Goal: Use online tool/utility: Utilize a website feature to perform a specific function

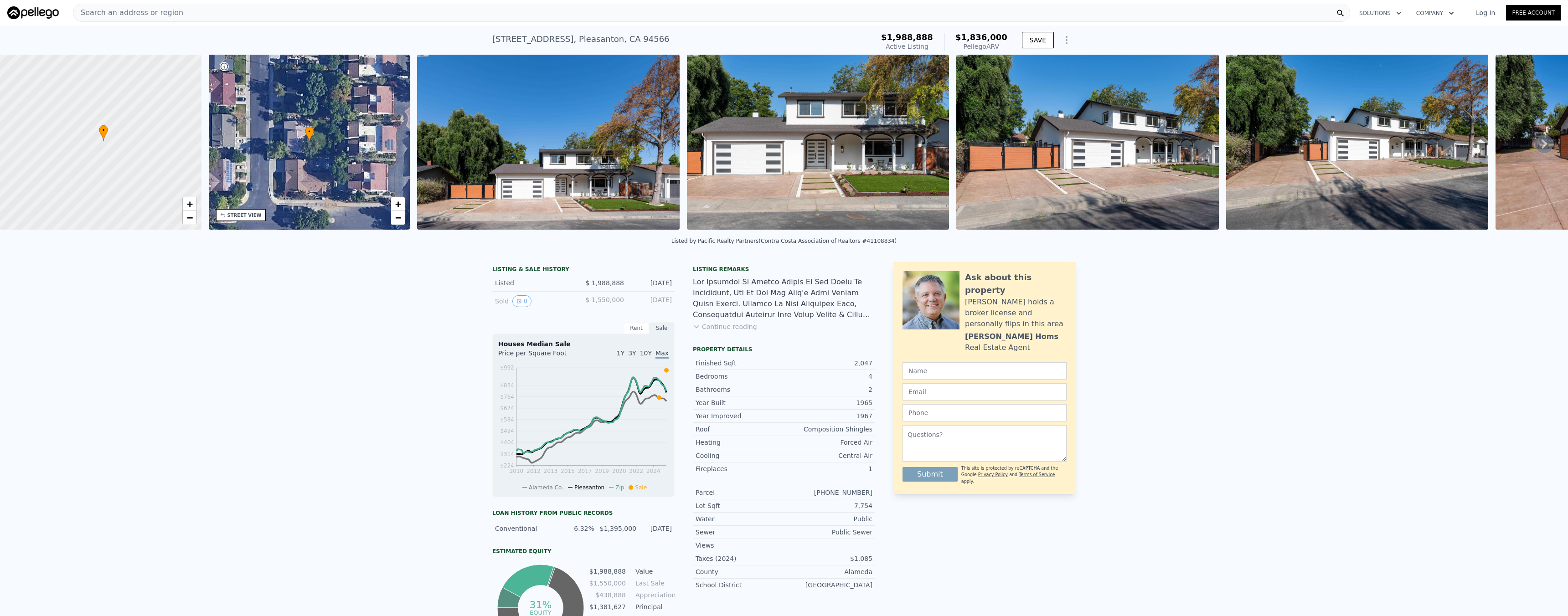
scroll to position [2, 0]
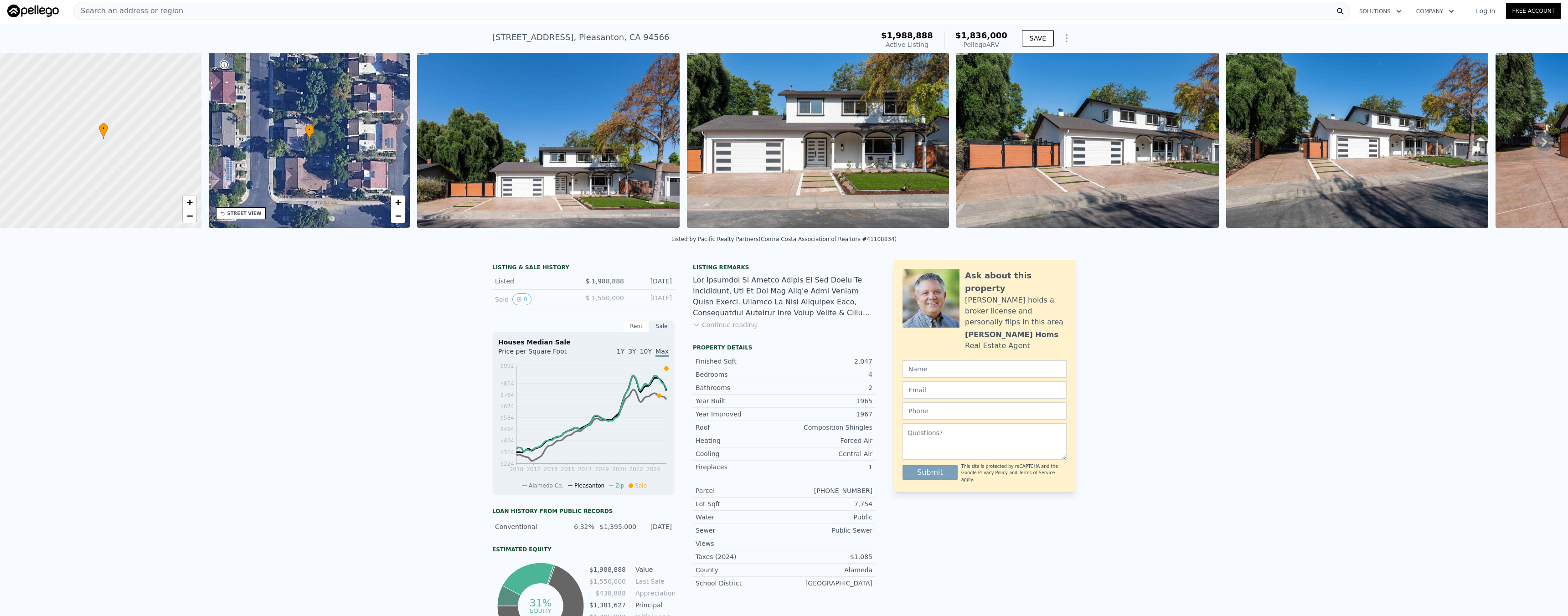
drag, startPoint x: 1001, startPoint y: 45, endPoint x: 966, endPoint y: 35, distance: 36.4
click at [966, 35] on div "$1,836,000 Pellego ARV" at bounding box center [976, 40] width 64 height 18
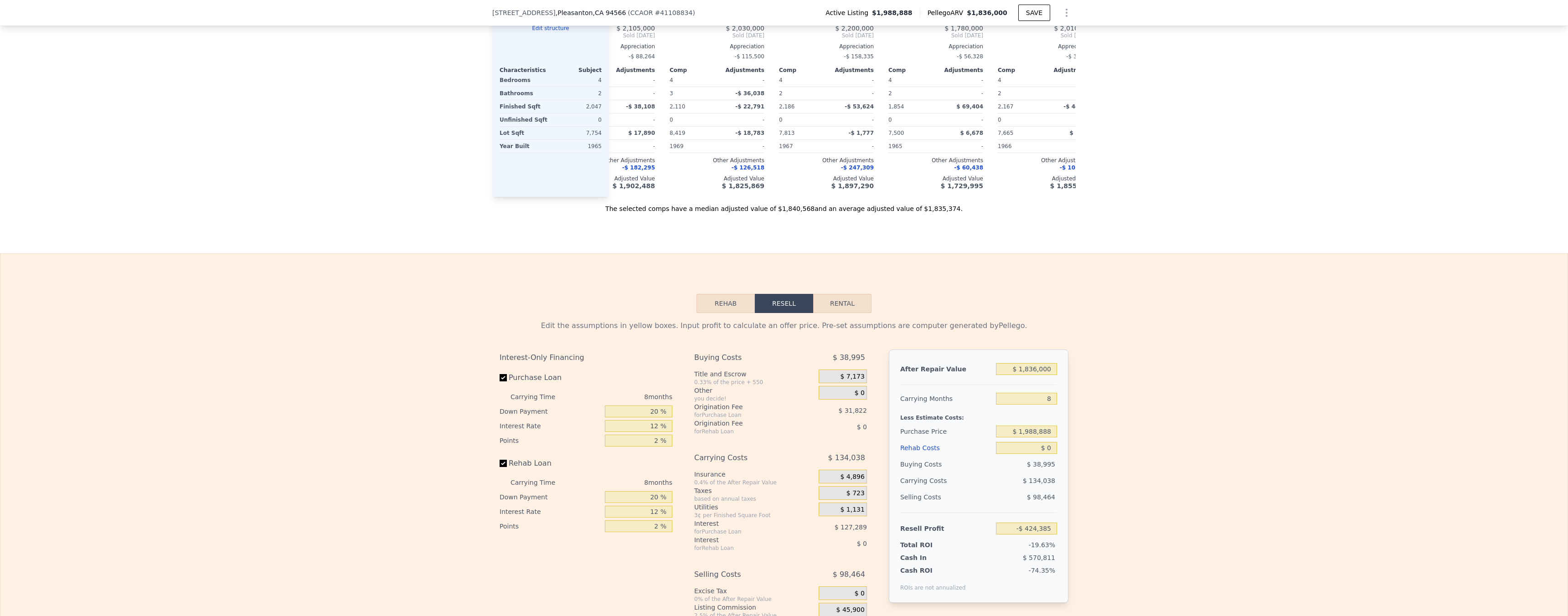
scroll to position [1253, 0]
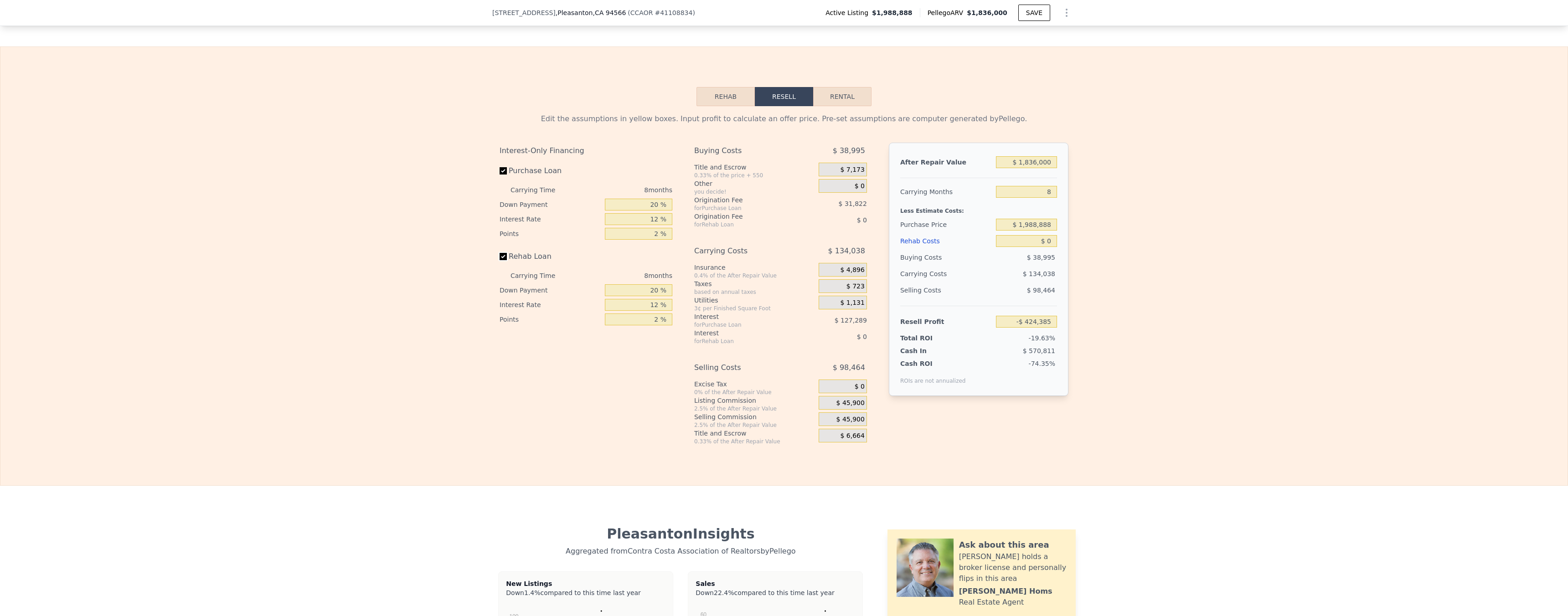
click at [499, 260] on input "Rehab Loan" at bounding box center [503, 256] width 7 height 7
checkbox input "false"
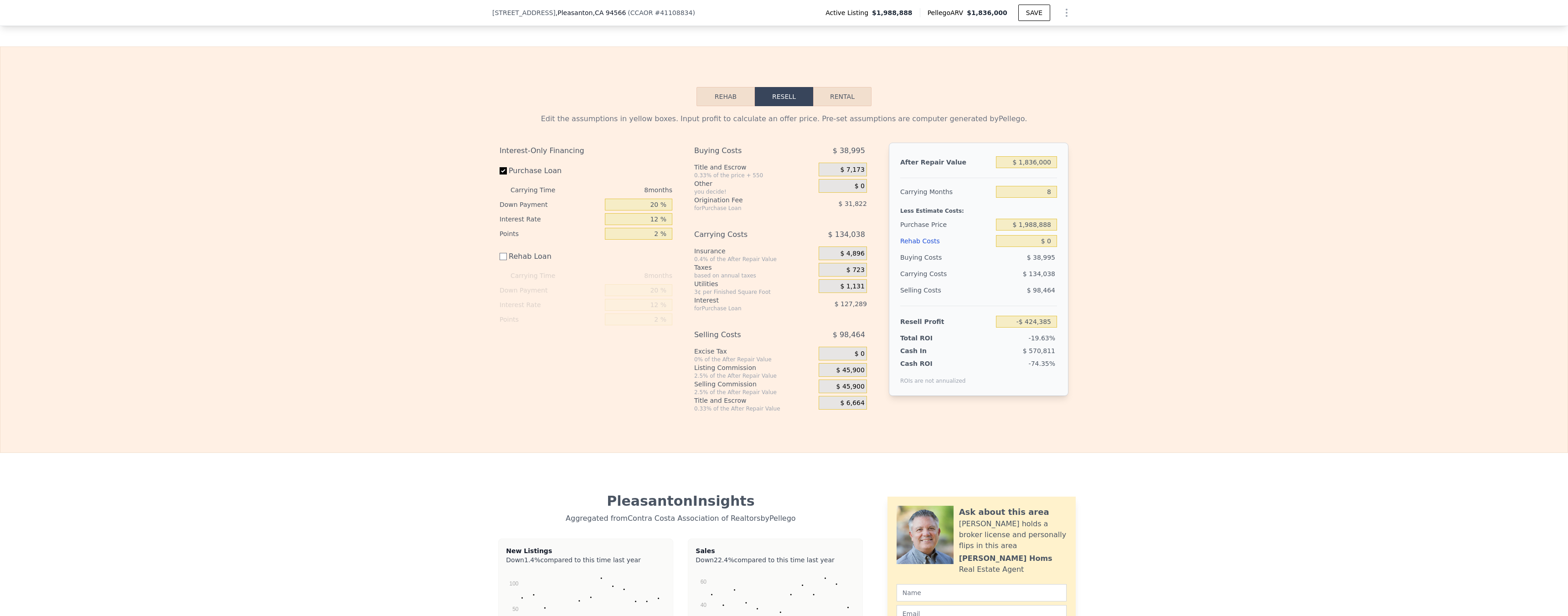
click at [841, 374] on span "$ 45,900" at bounding box center [851, 370] width 29 height 8
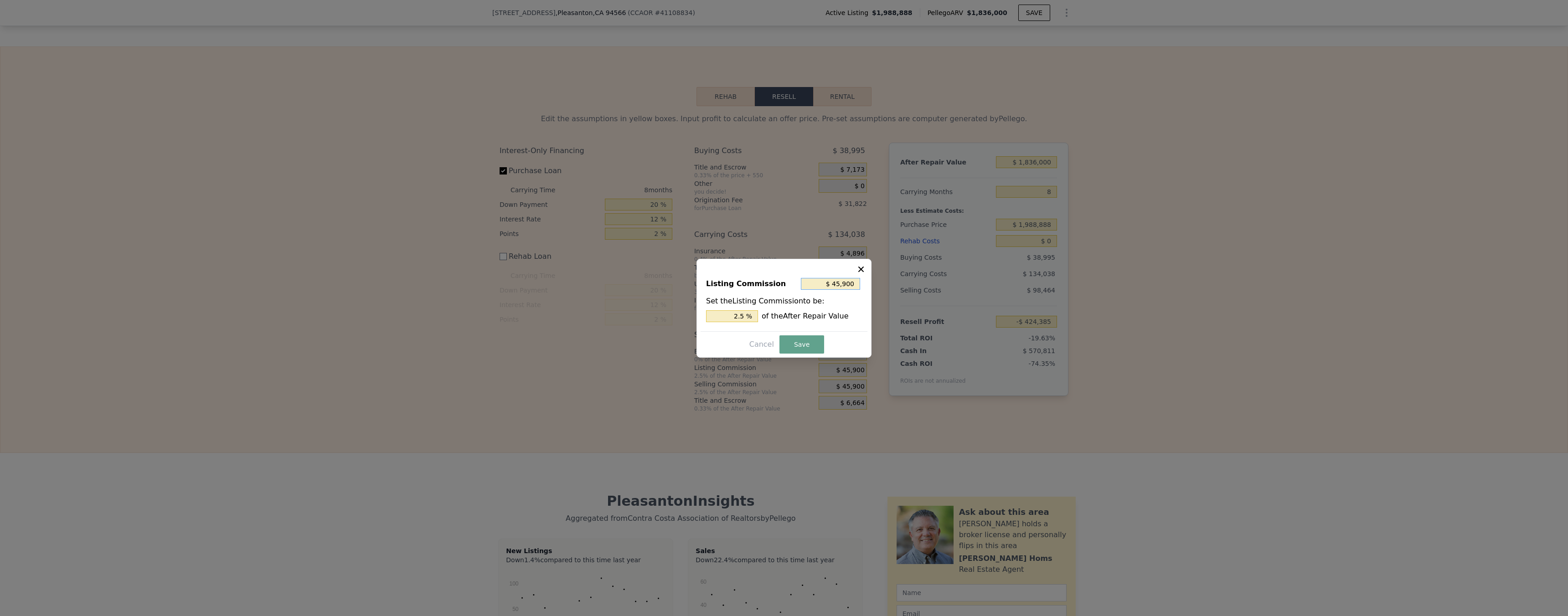
click at [825, 289] on input "$ 45,900" at bounding box center [830, 284] width 60 height 12
click at [833, 287] on input "$ 45,900" at bounding box center [830, 284] width 60 height 12
type input "$ 0"
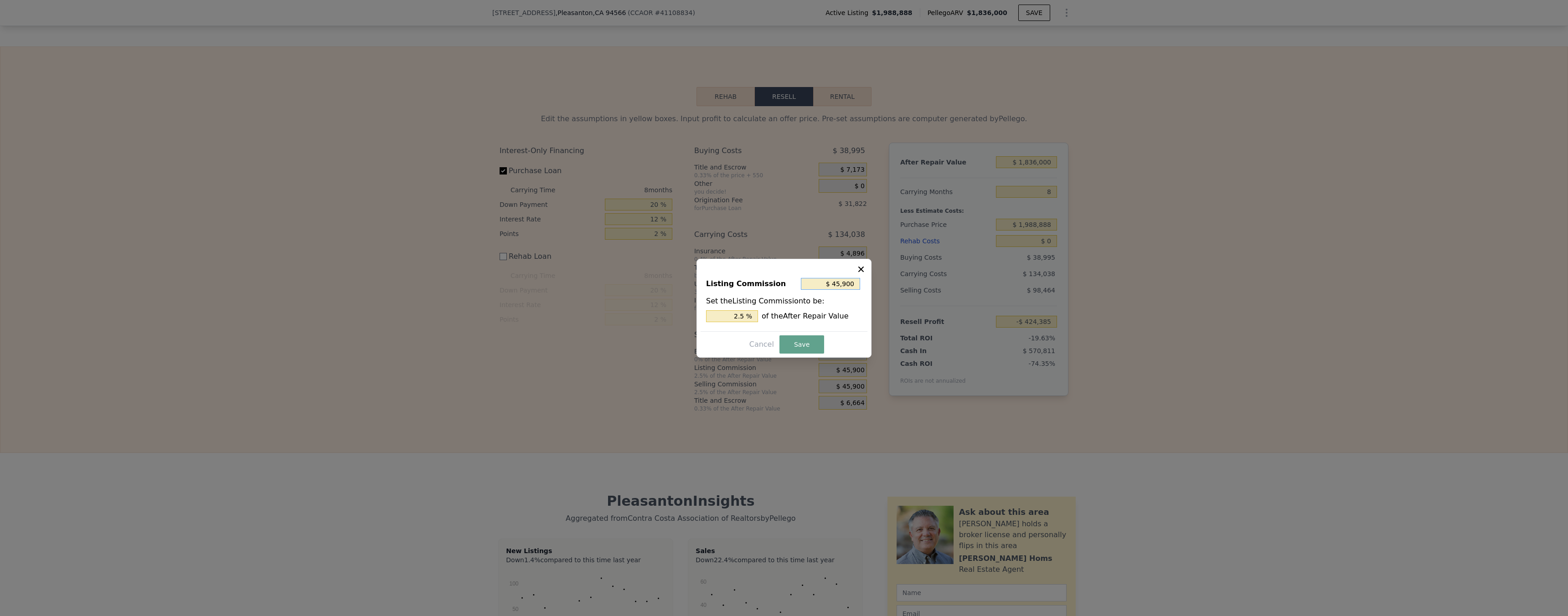
type input "0 %"
type input "$ 0"
click at [807, 343] on button "Save" at bounding box center [801, 344] width 45 height 18
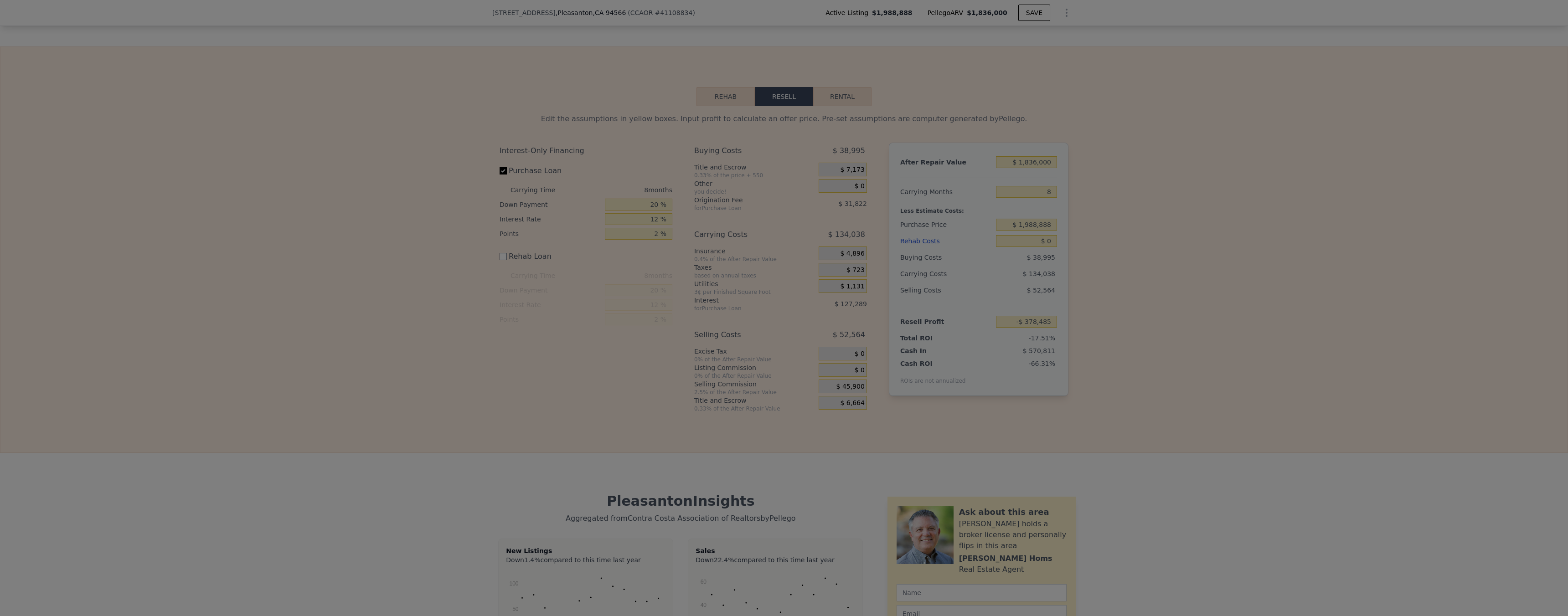
type input "-$ 378,485"
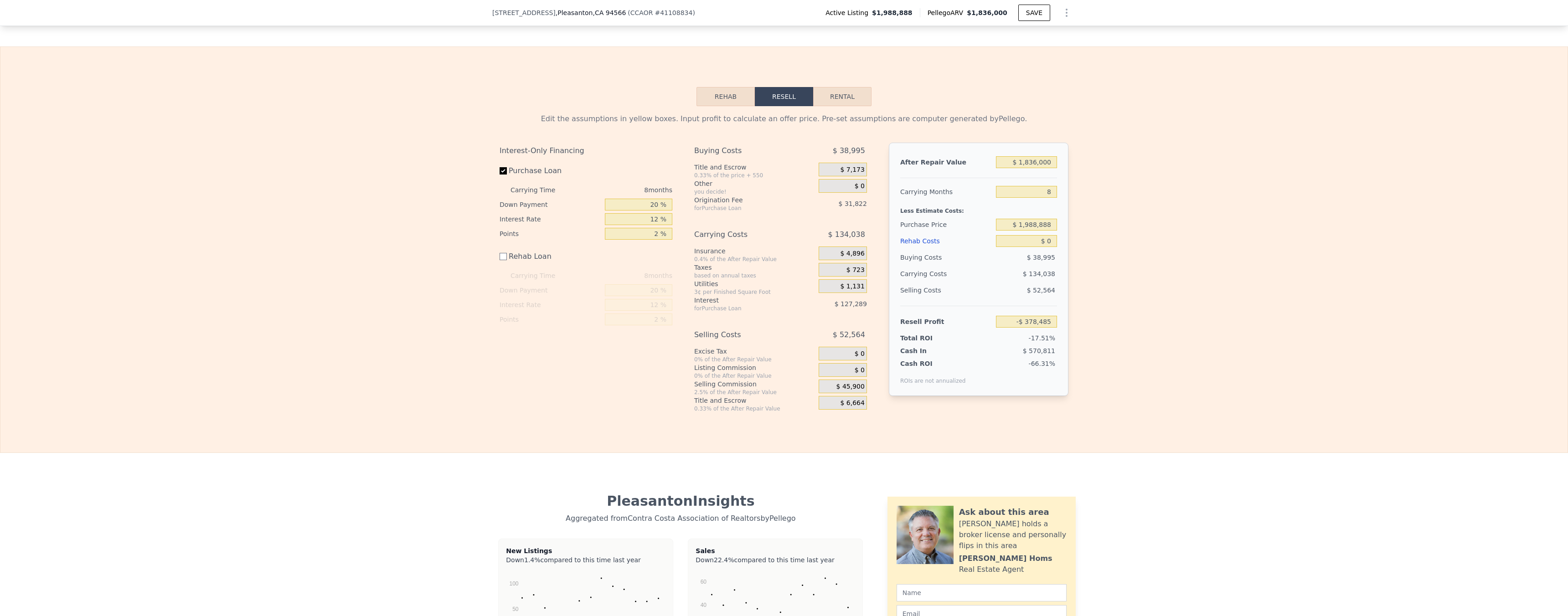
click at [833, 393] on div "$ 45,900" at bounding box center [843, 386] width 49 height 14
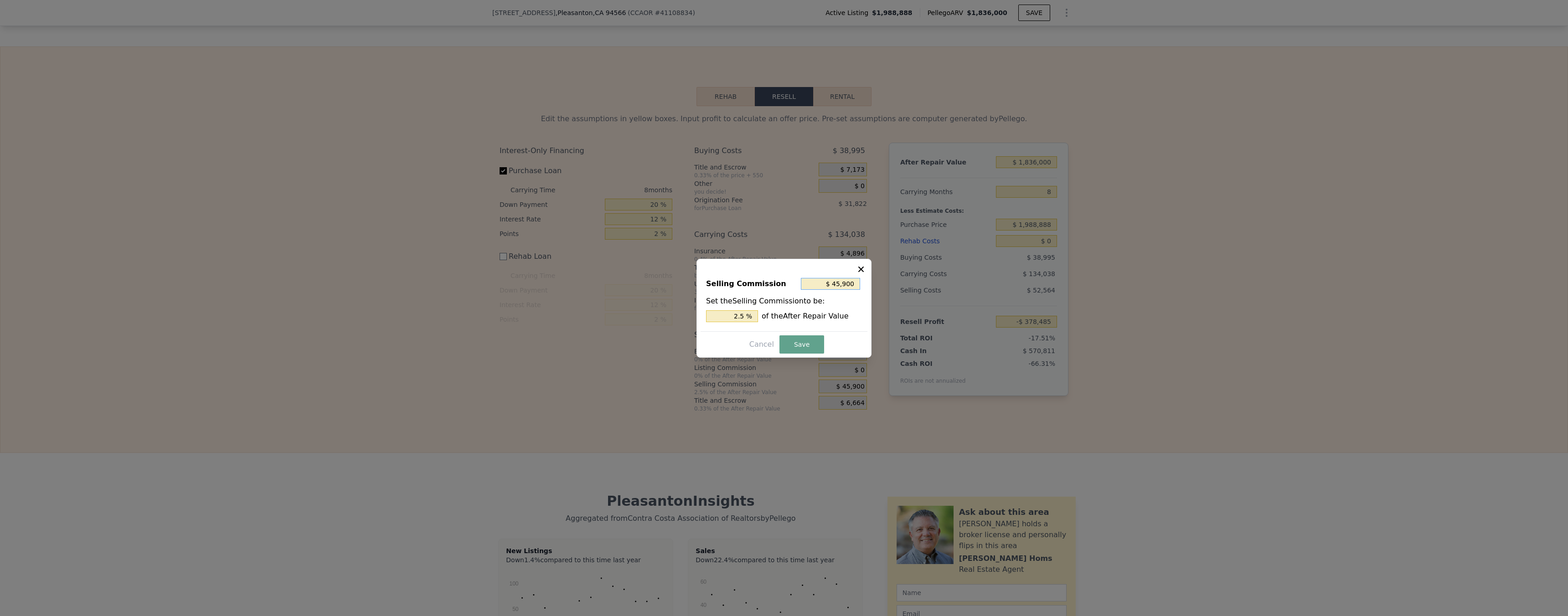
click at [848, 285] on input "$ 45,900" at bounding box center [830, 284] width 60 height 12
type input "$ 0"
type input "0 %"
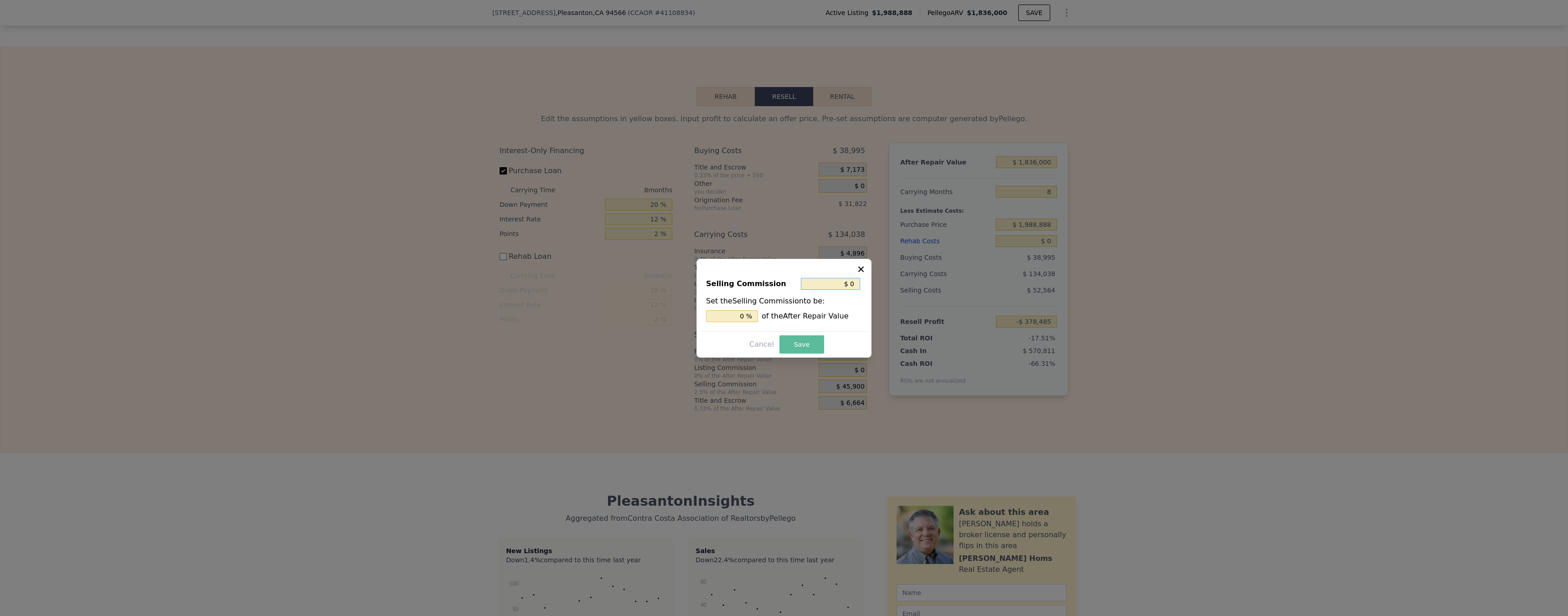
type input "$ 0"
click at [798, 347] on button "Save" at bounding box center [801, 344] width 45 height 18
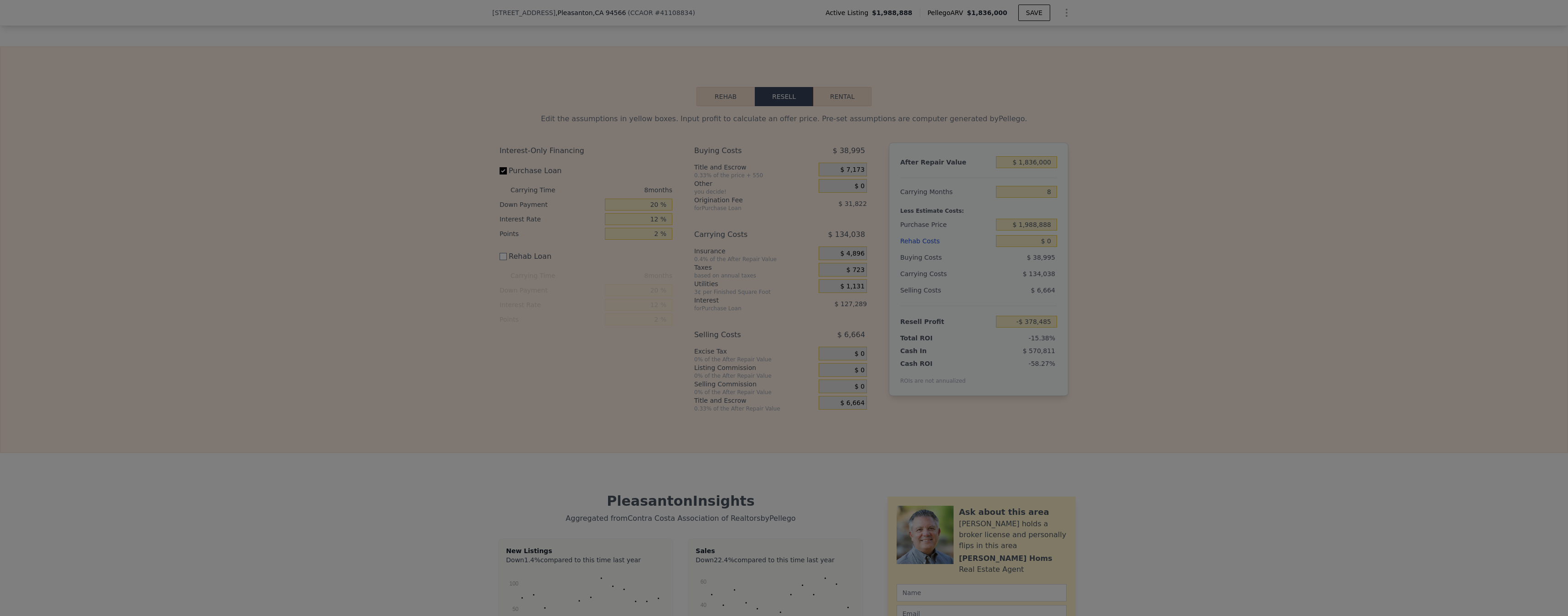
type input "-$ 332,585"
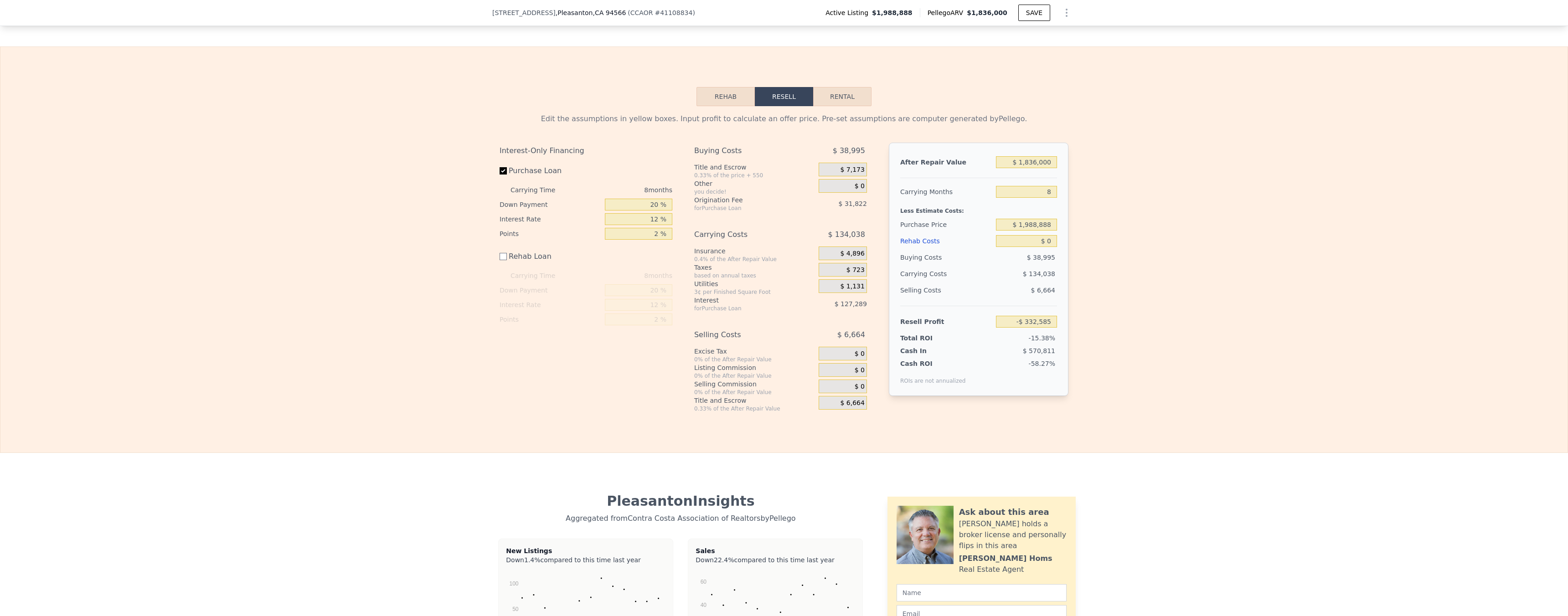
click at [840, 408] on span "$ 6,664" at bounding box center [852, 403] width 24 height 8
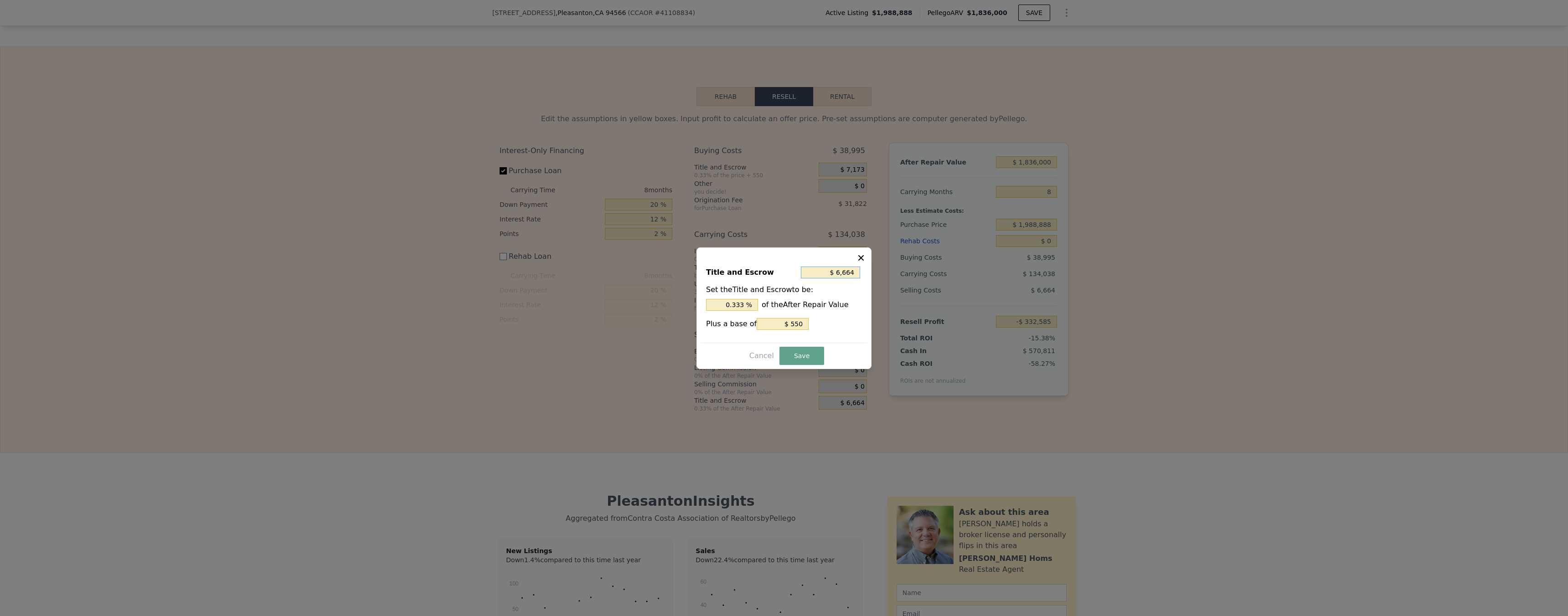
click at [831, 271] on input "$ 6,664" at bounding box center [830, 272] width 60 height 12
click at [840, 273] on input "$ 6,664" at bounding box center [830, 272] width 60 height 12
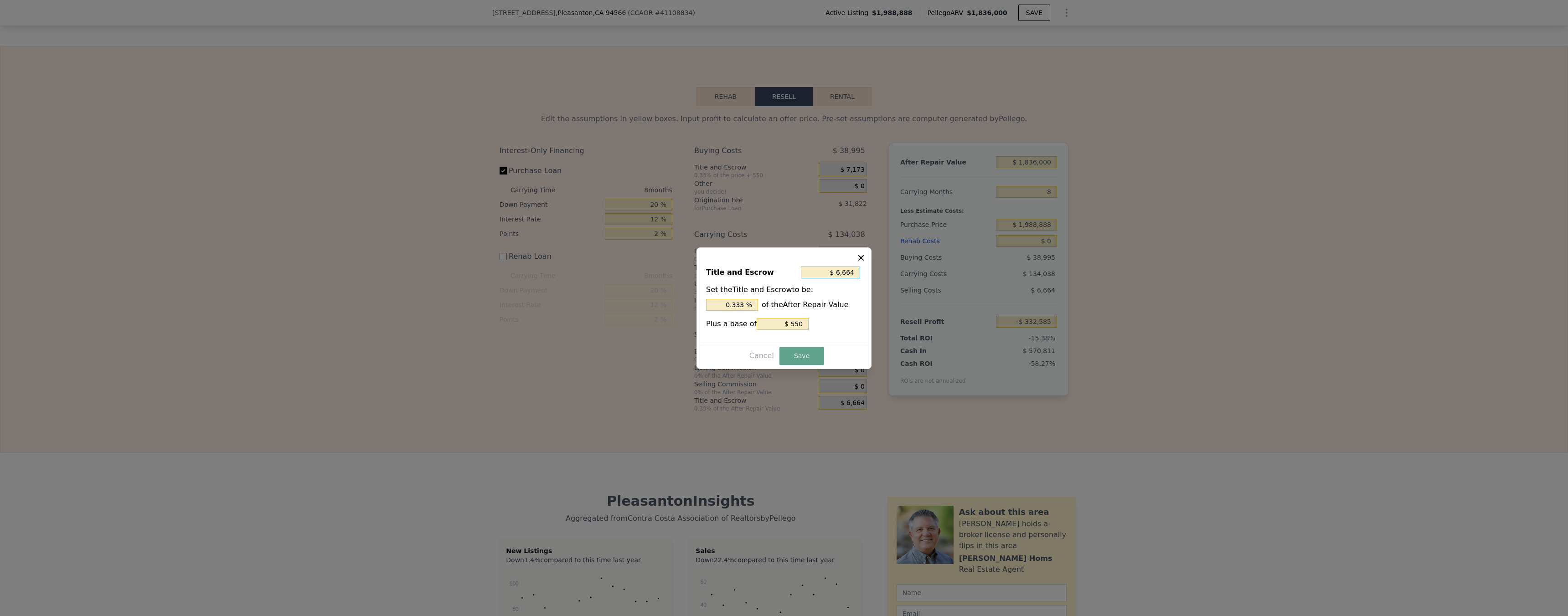
type input "$ 0"
type input "0 %"
type input "$ 0"
click at [798, 324] on input "$ 550" at bounding box center [782, 323] width 52 height 12
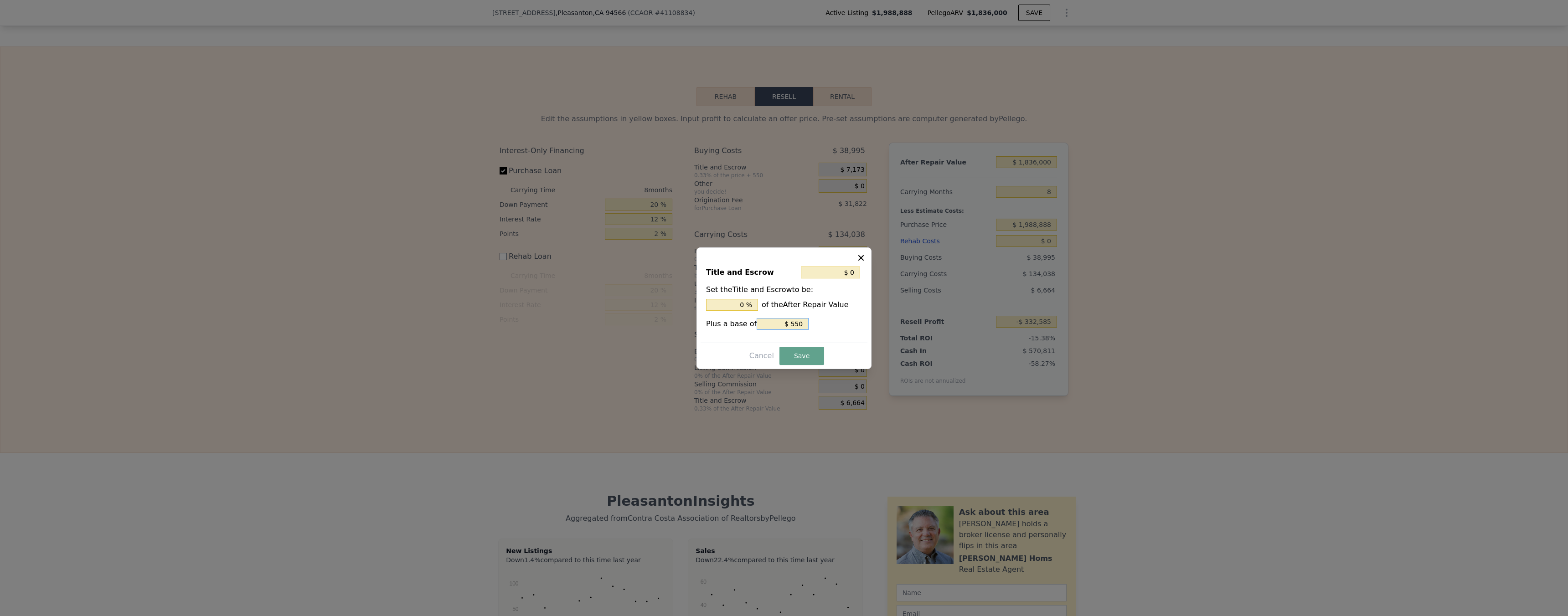
click at [798, 324] on input "$ 550" at bounding box center [782, 323] width 52 height 12
type input "$ 0"
click at [804, 363] on button "Save" at bounding box center [801, 355] width 45 height 18
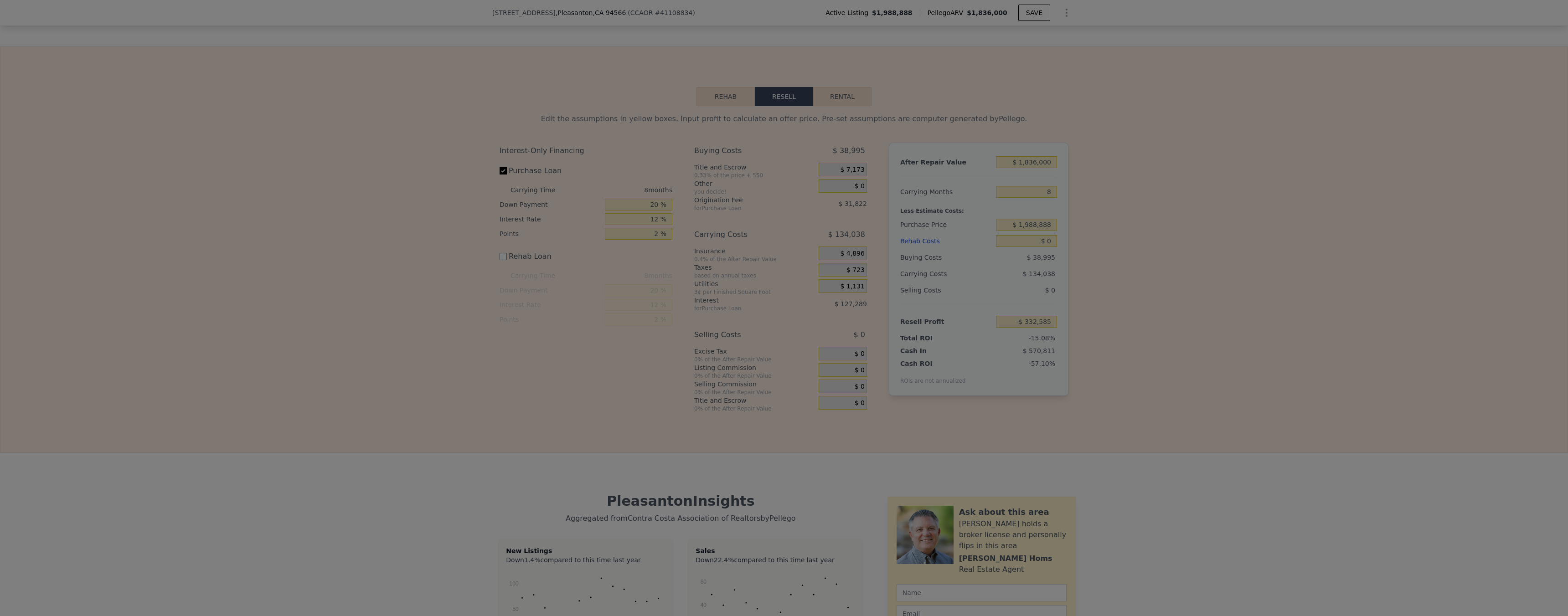
type input "-$ 325,921"
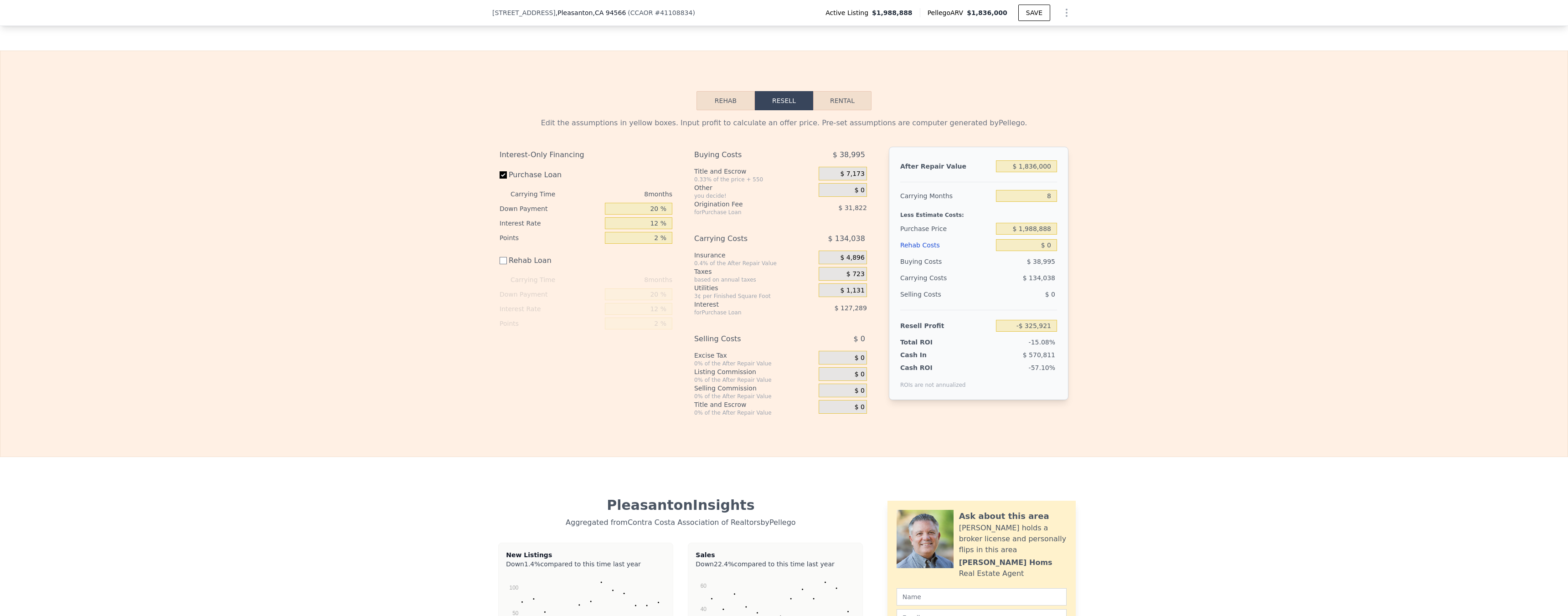
scroll to position [1246, 0]
drag, startPoint x: 647, startPoint y: 238, endPoint x: 654, endPoint y: 238, distance: 7.0
click at [654, 231] on input "12 %" at bounding box center [638, 225] width 68 height 12
type input "6 %"
type input "-$ 262,281"
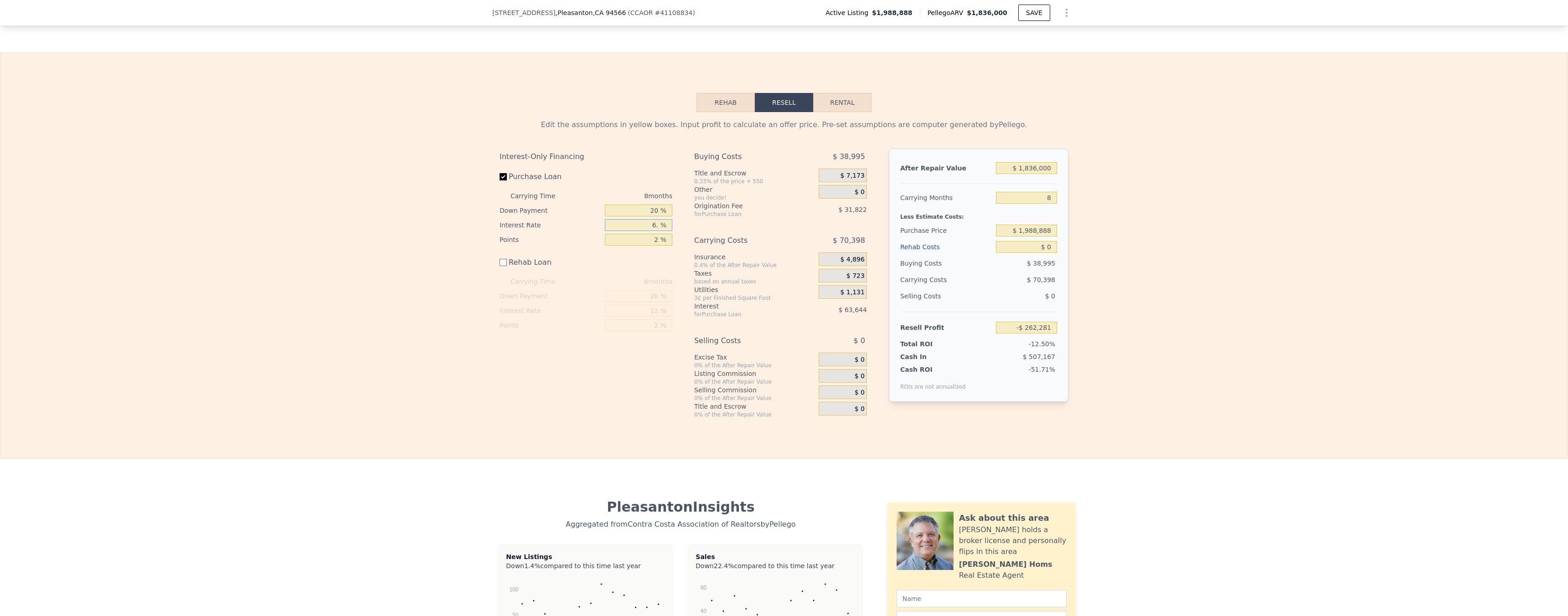
type input "6.7 %"
type input "-$ 269,705"
type input "6.7 %"
click at [636, 274] on div "Rehab Loan" at bounding box center [585, 264] width 173 height 20
click at [861, 213] on span "$ 31,822" at bounding box center [853, 209] width 29 height 7
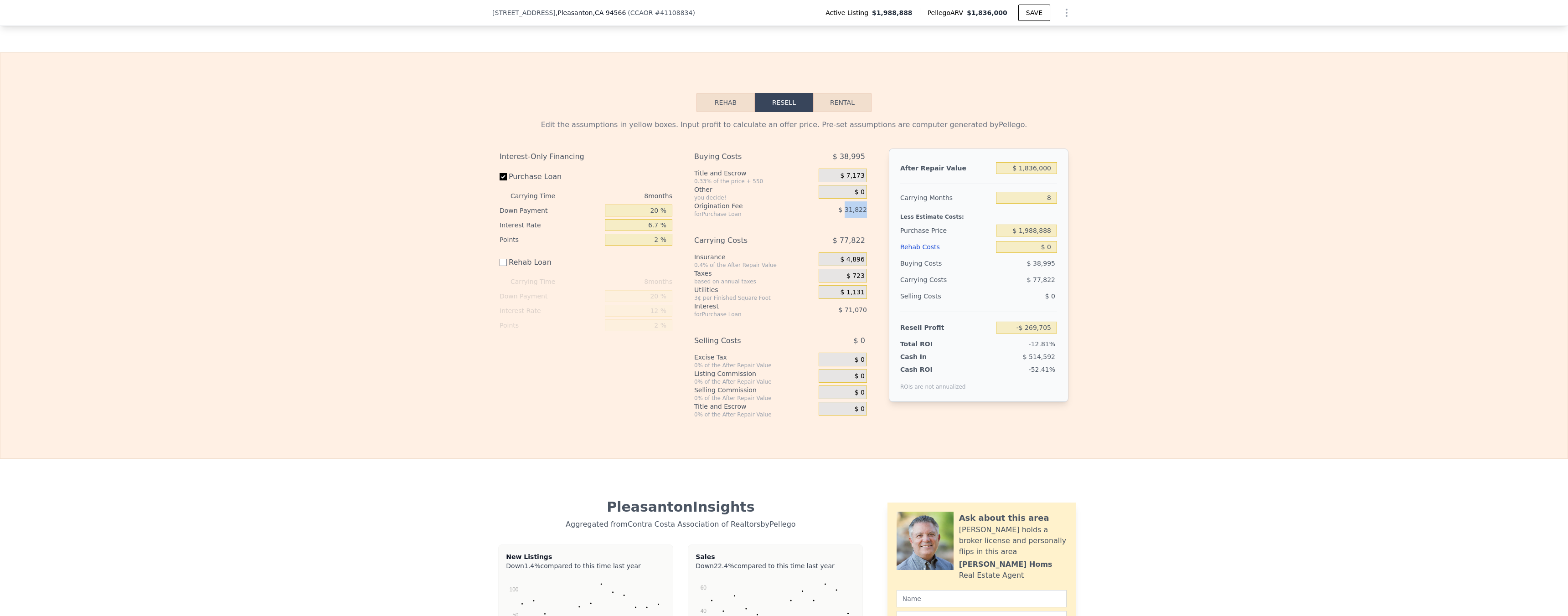
click at [861, 213] on span "$ 31,822" at bounding box center [853, 209] width 29 height 7
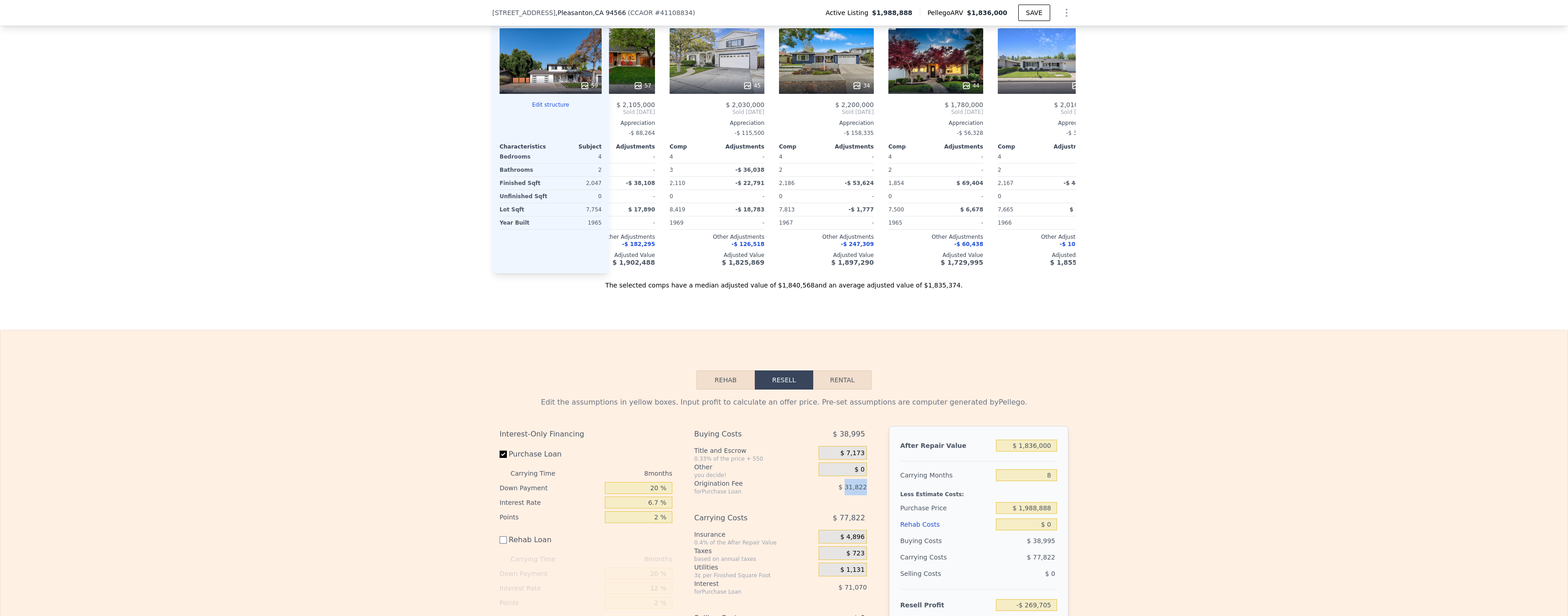
scroll to position [962, 0]
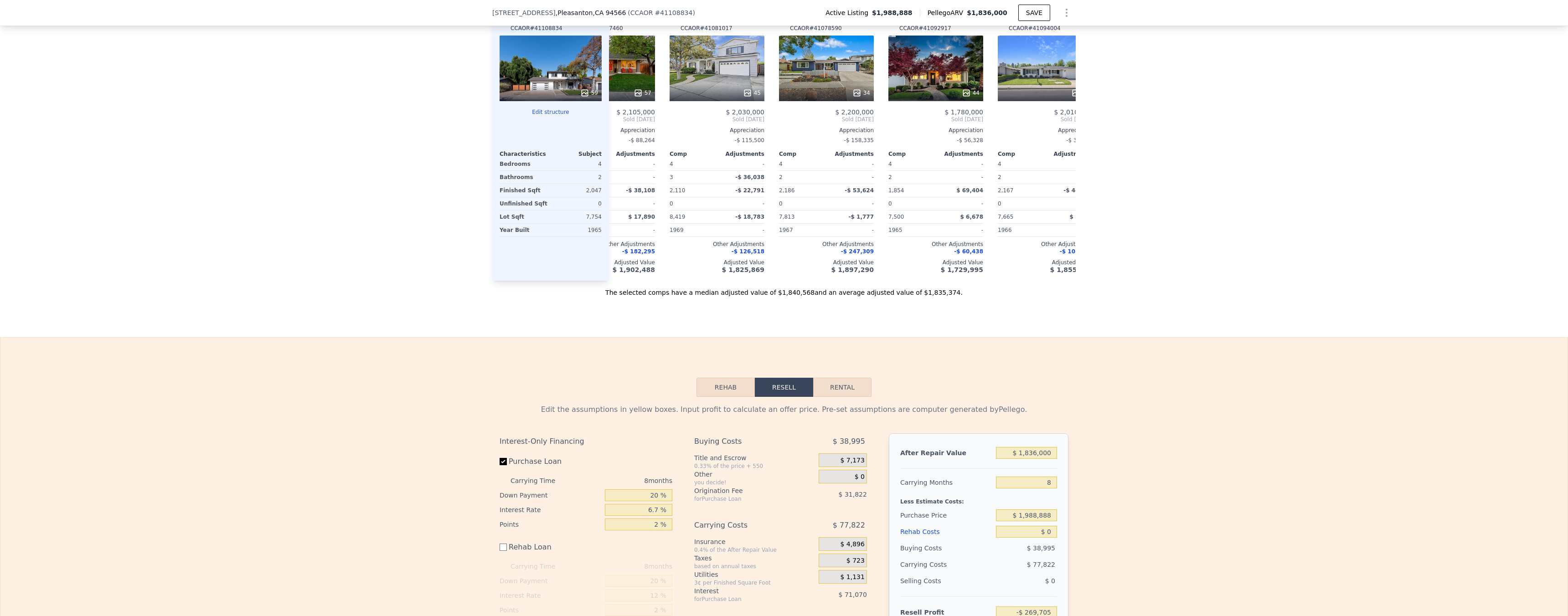
click at [847, 384] on div "Rehab Resell Rental Edit the assumptions in yellow boxes. Input profit to calcu…" at bounding box center [784, 540] width 1568 height 406
click at [839, 397] on button "Rental" at bounding box center [842, 387] width 58 height 19
select select "30"
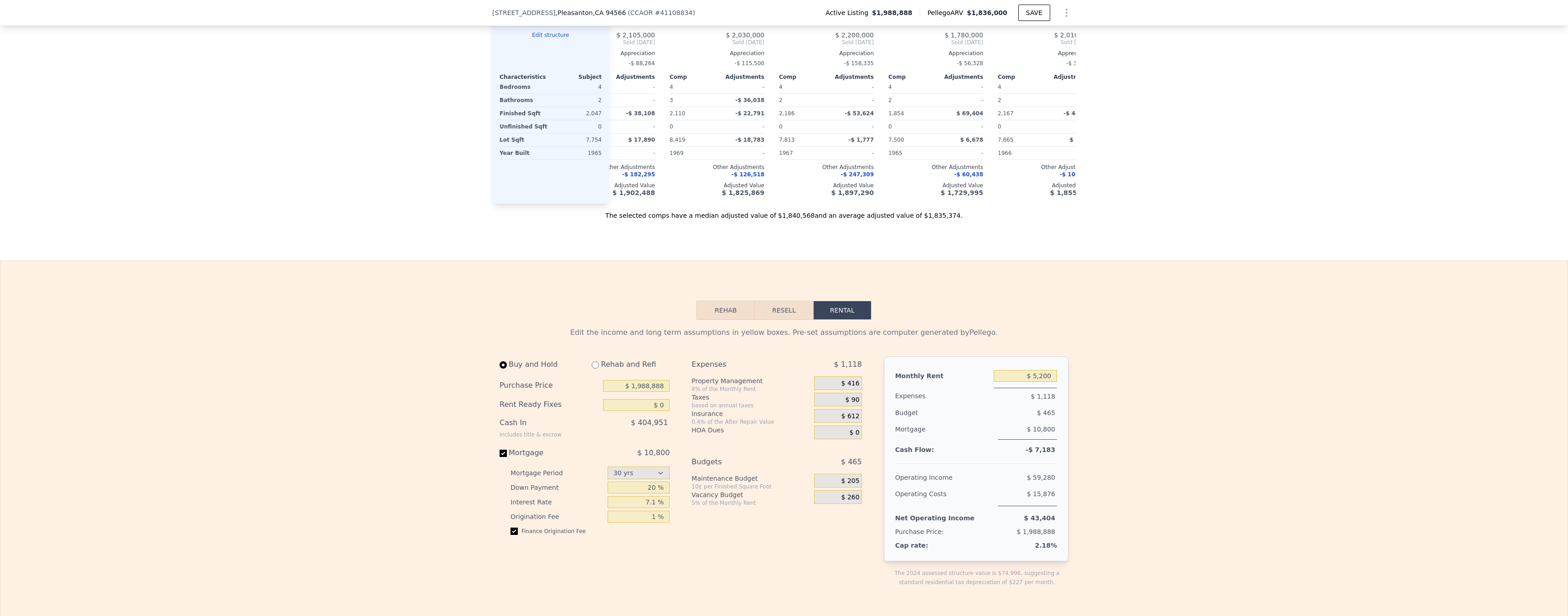
scroll to position [1090, 0]
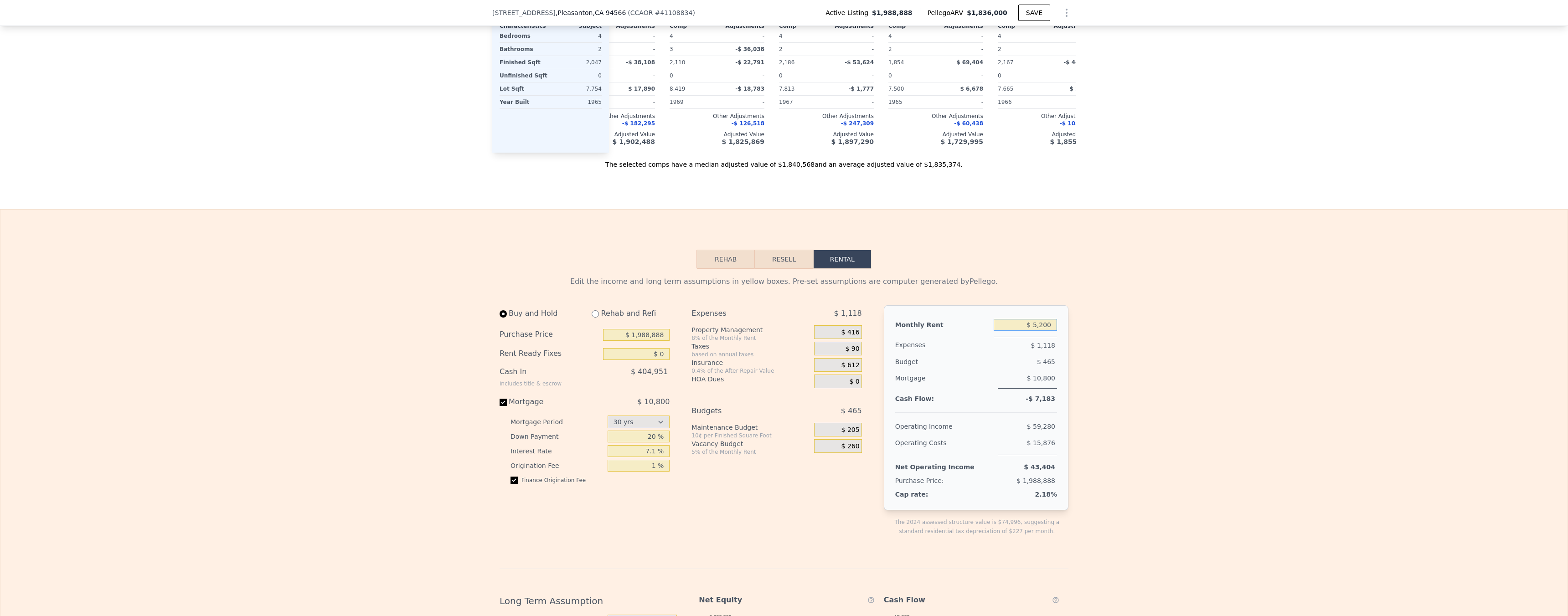
click at [1037, 331] on input "$ 5,200" at bounding box center [1026, 324] width 64 height 12
click at [790, 269] on button "Resell" at bounding box center [783, 259] width 58 height 19
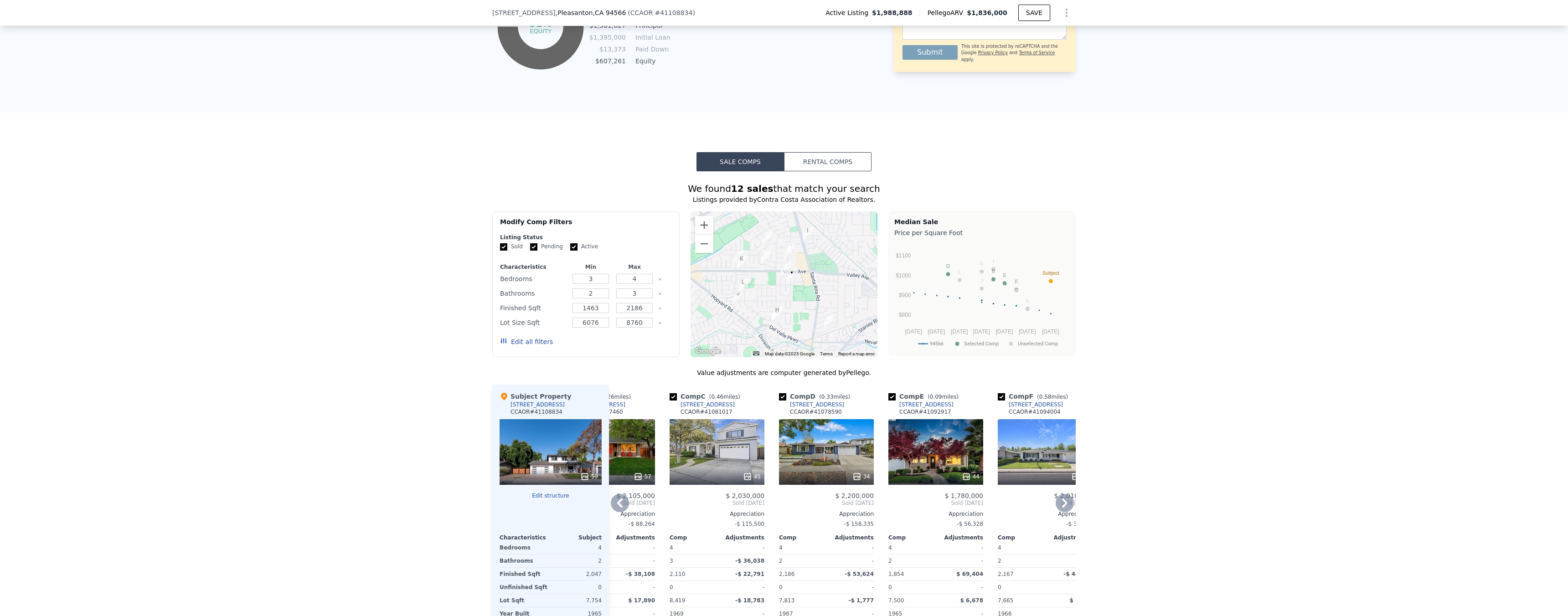
scroll to position [515, 0]
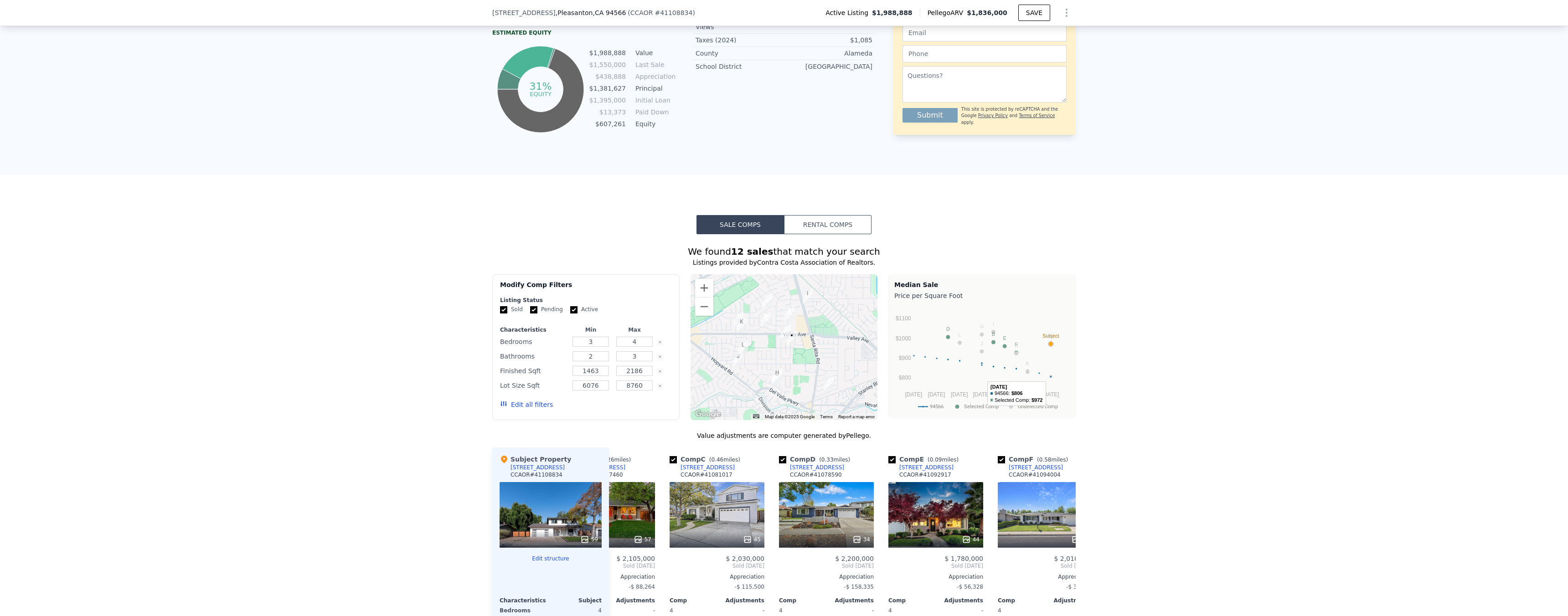
click at [1048, 385] on rect "A chart." at bounding box center [988, 347] width 151 height 84
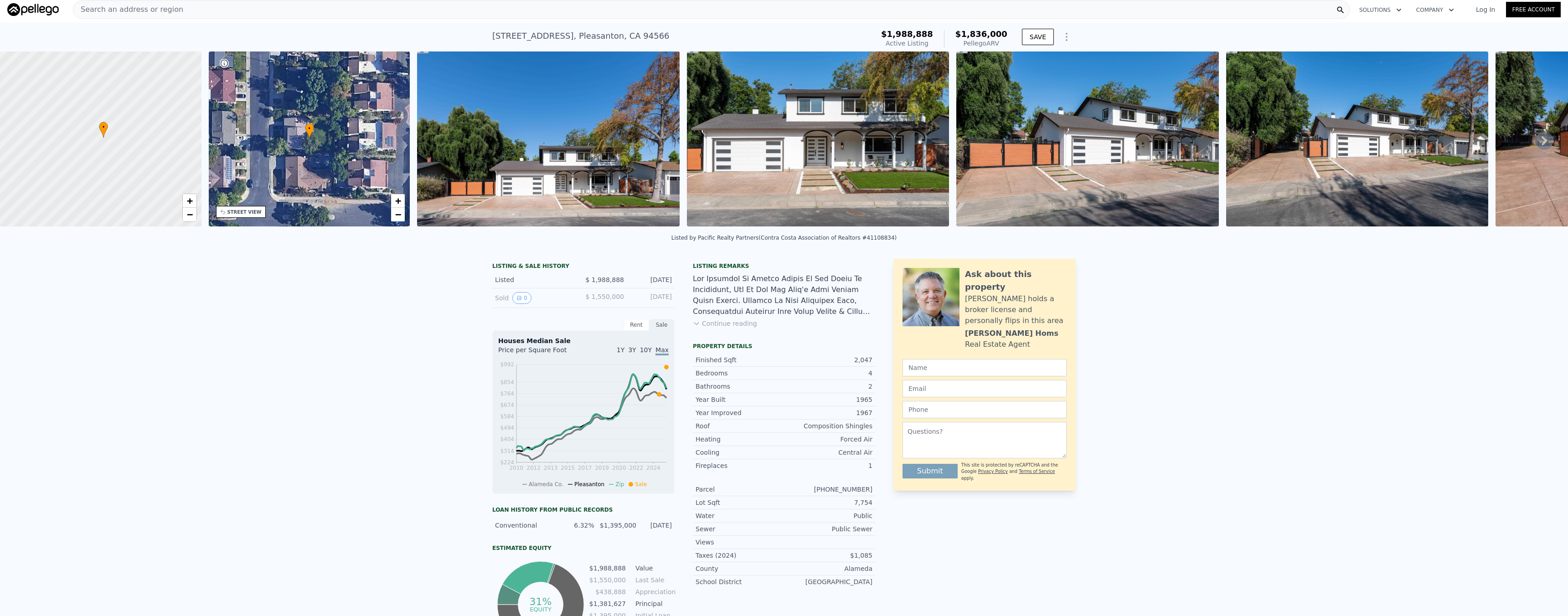
scroll to position [0, 0]
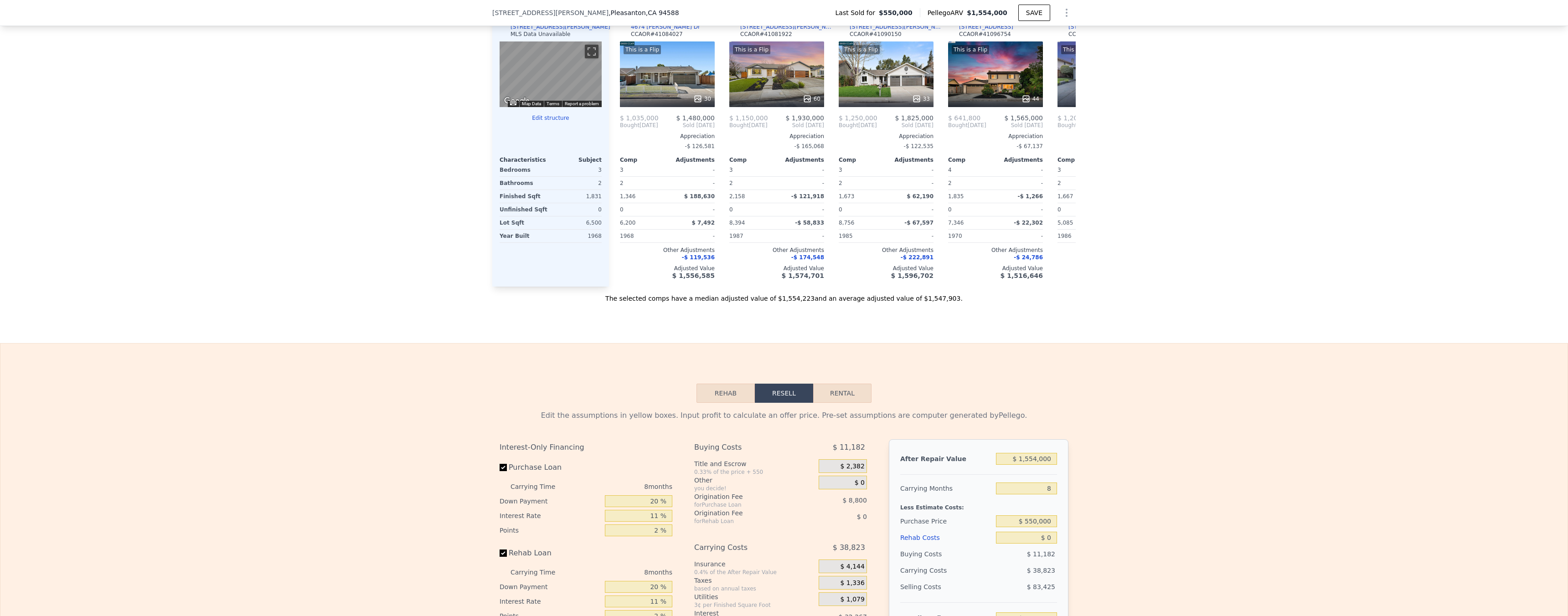
scroll to position [1116, 0]
